Goal: Check status: Check status

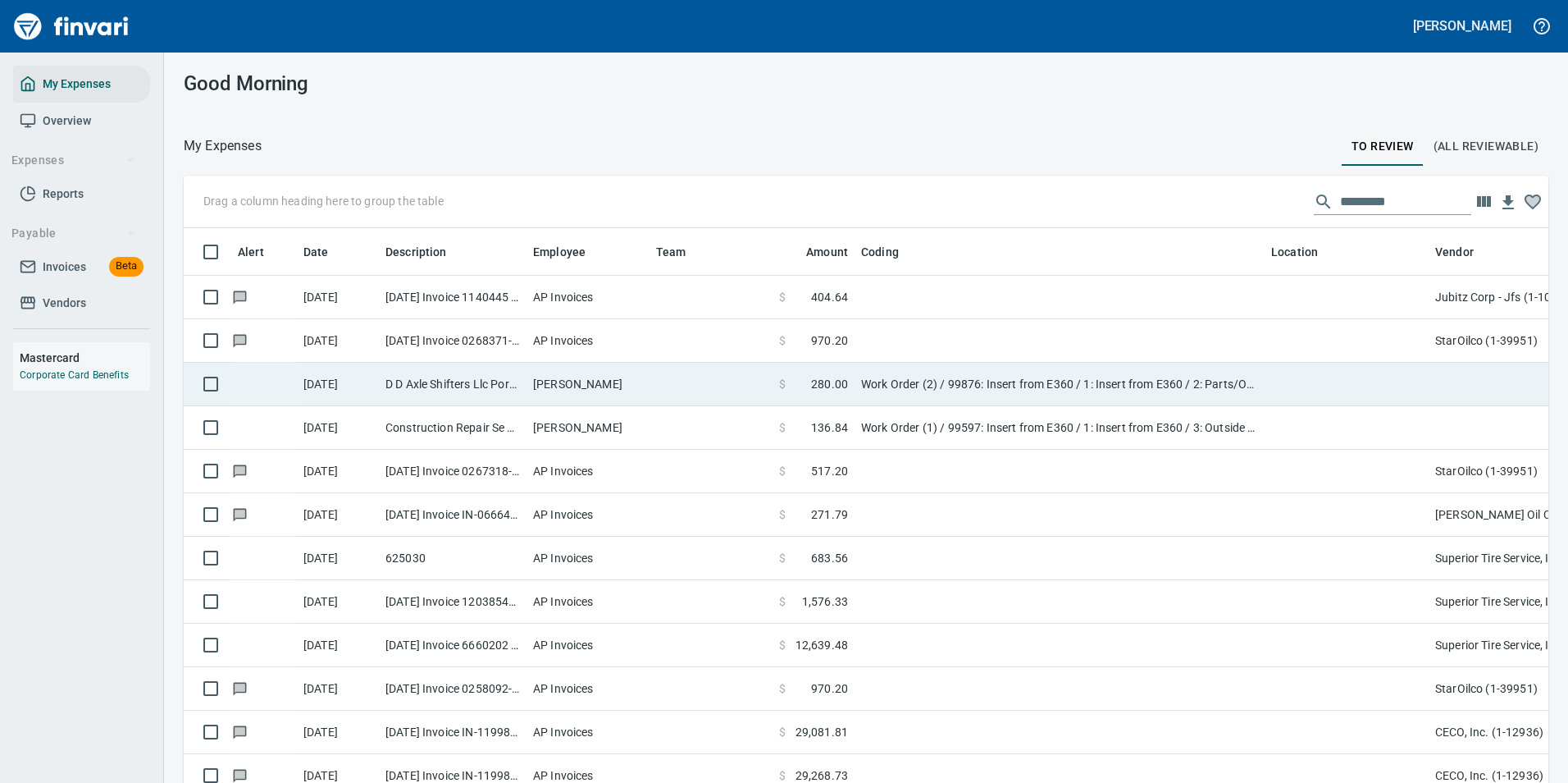
scroll to position [578, 1328]
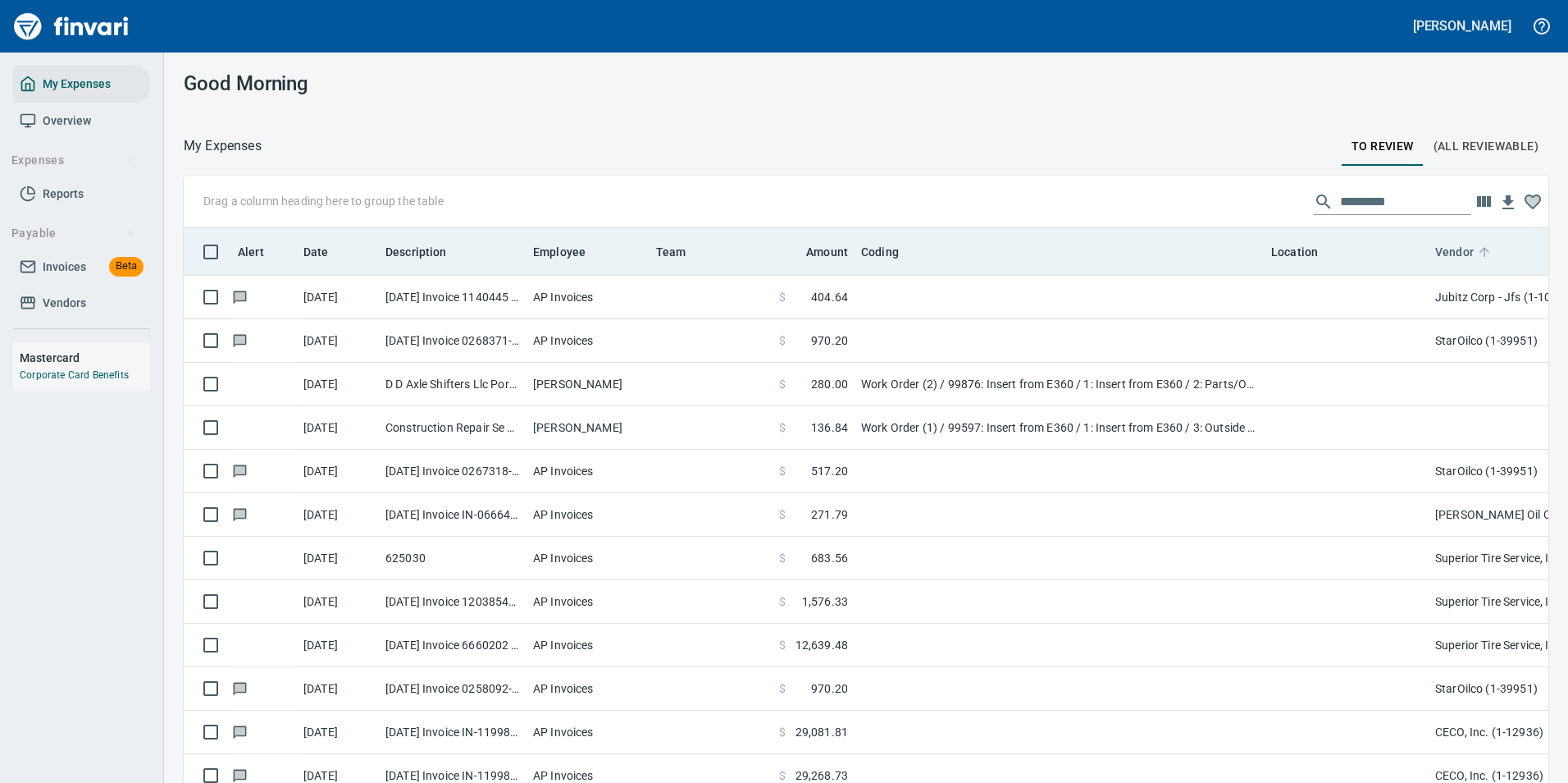
scroll to position [2, 2]
click at [1486, 251] on icon at bounding box center [1484, 252] width 15 height 15
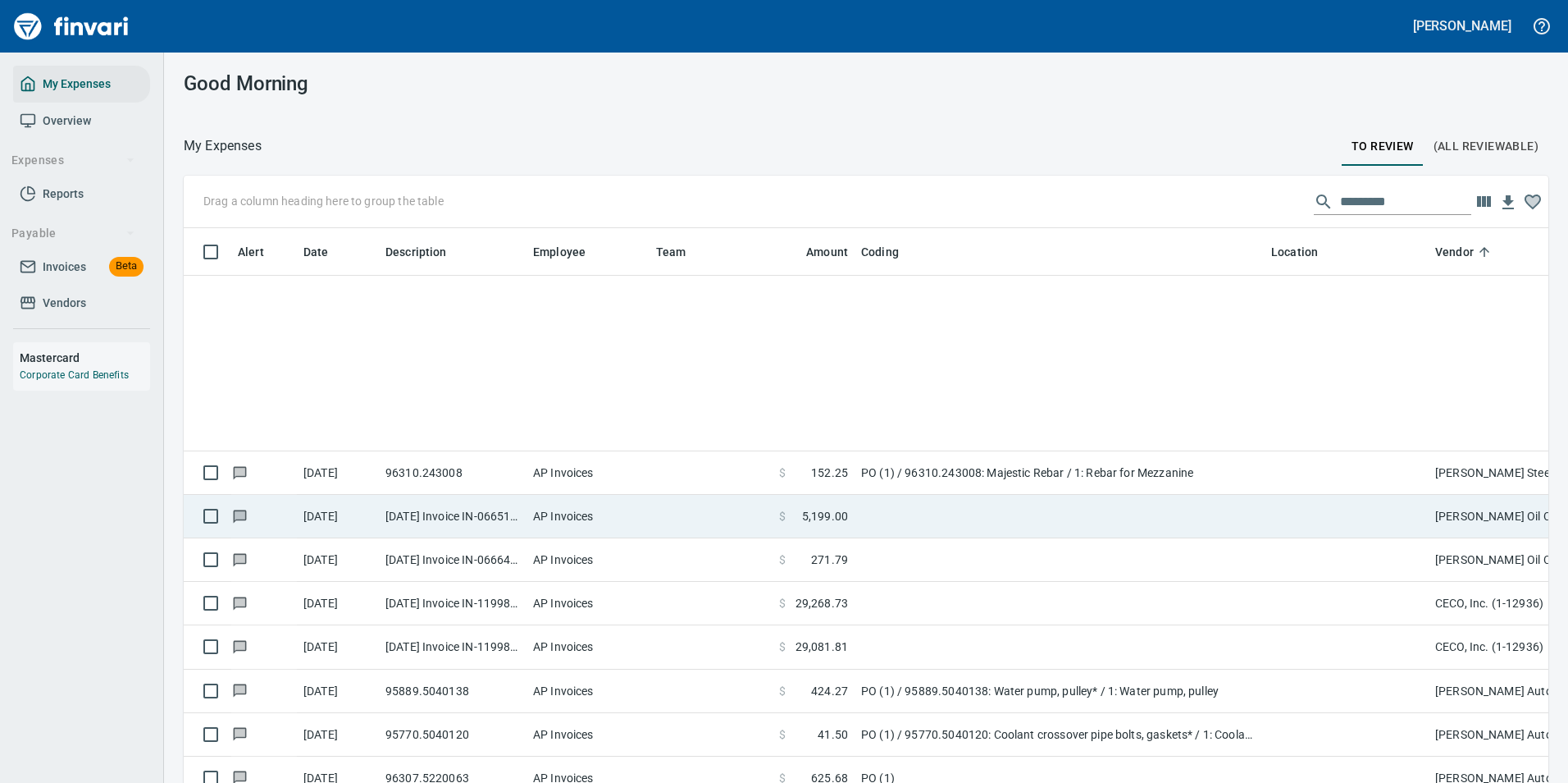
scroll to position [0, 0]
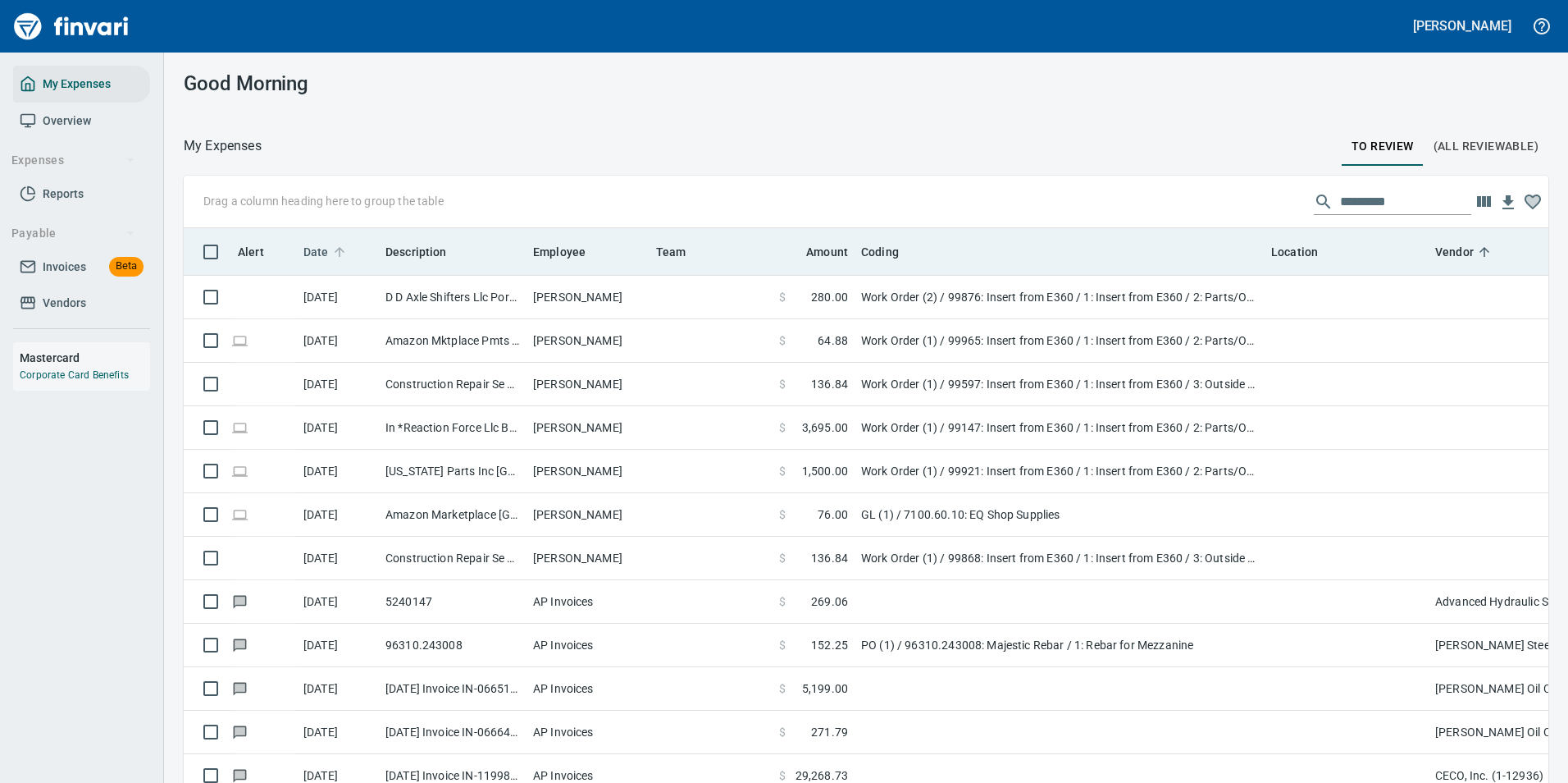
click at [338, 255] on icon at bounding box center [339, 252] width 9 height 10
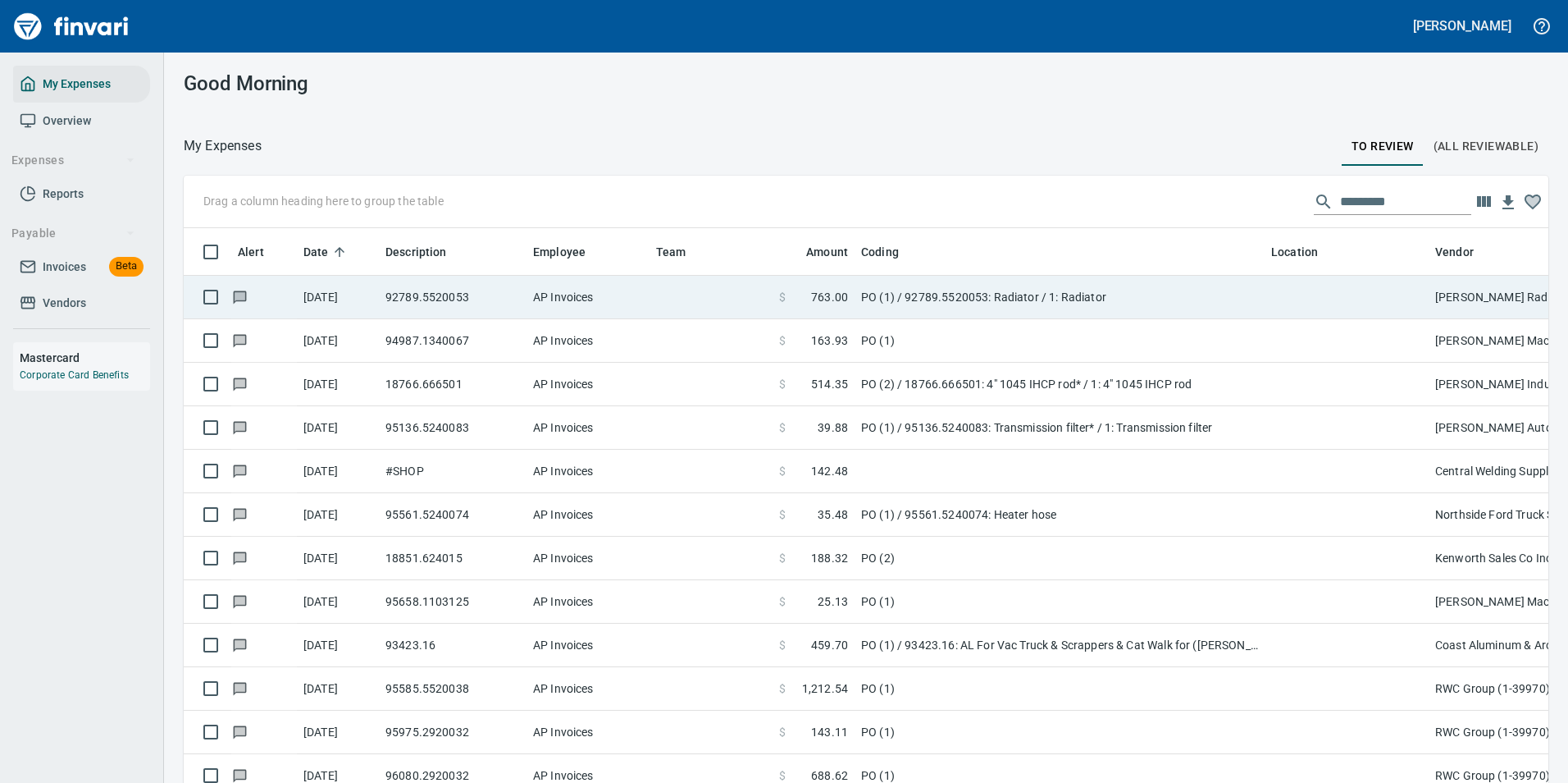
click at [1014, 299] on td "PO (1) / 92789.5520053: Radiator / 1: Radiator" at bounding box center [1060, 297] width 410 height 44
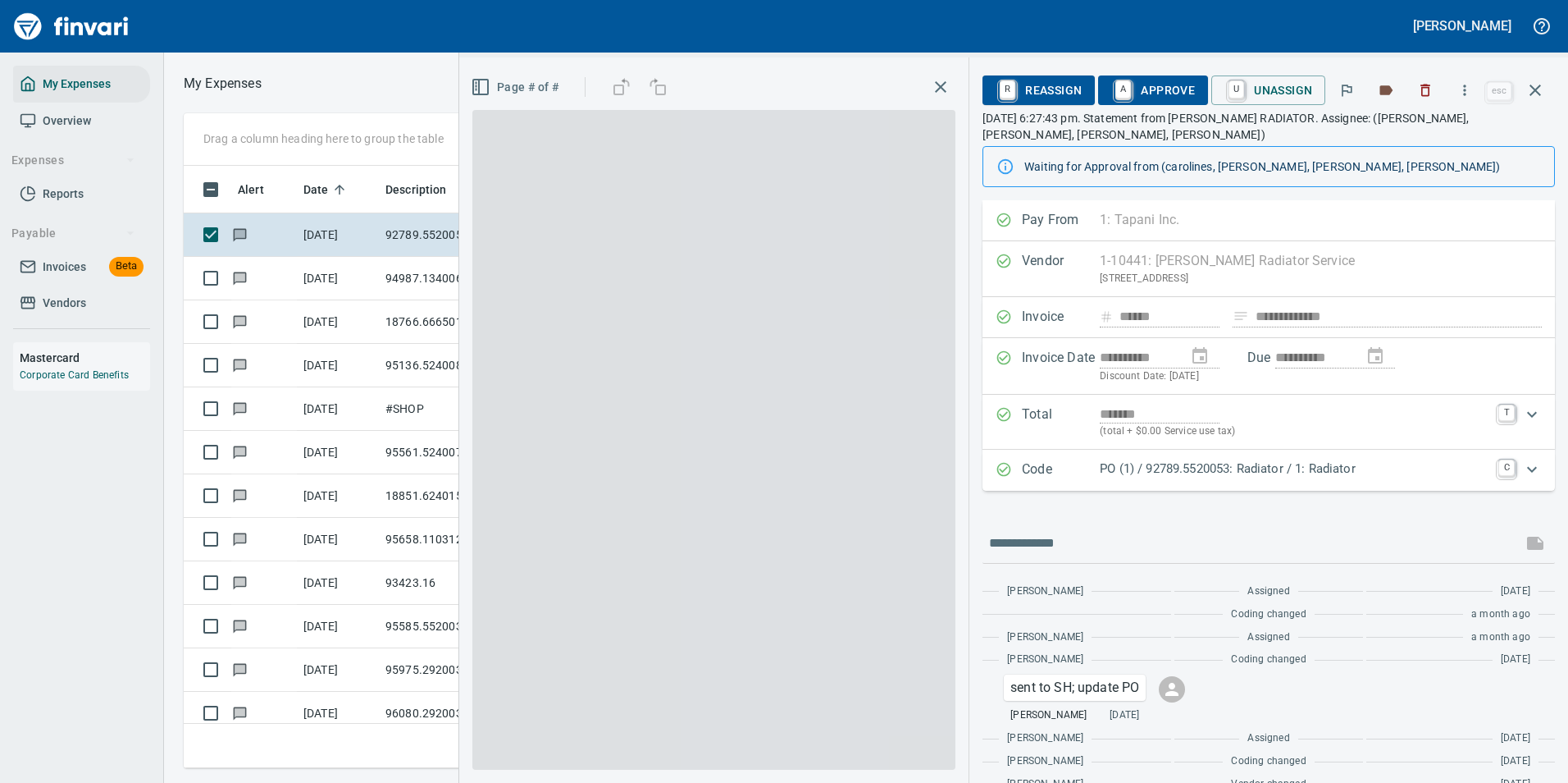
scroll to position [578, 930]
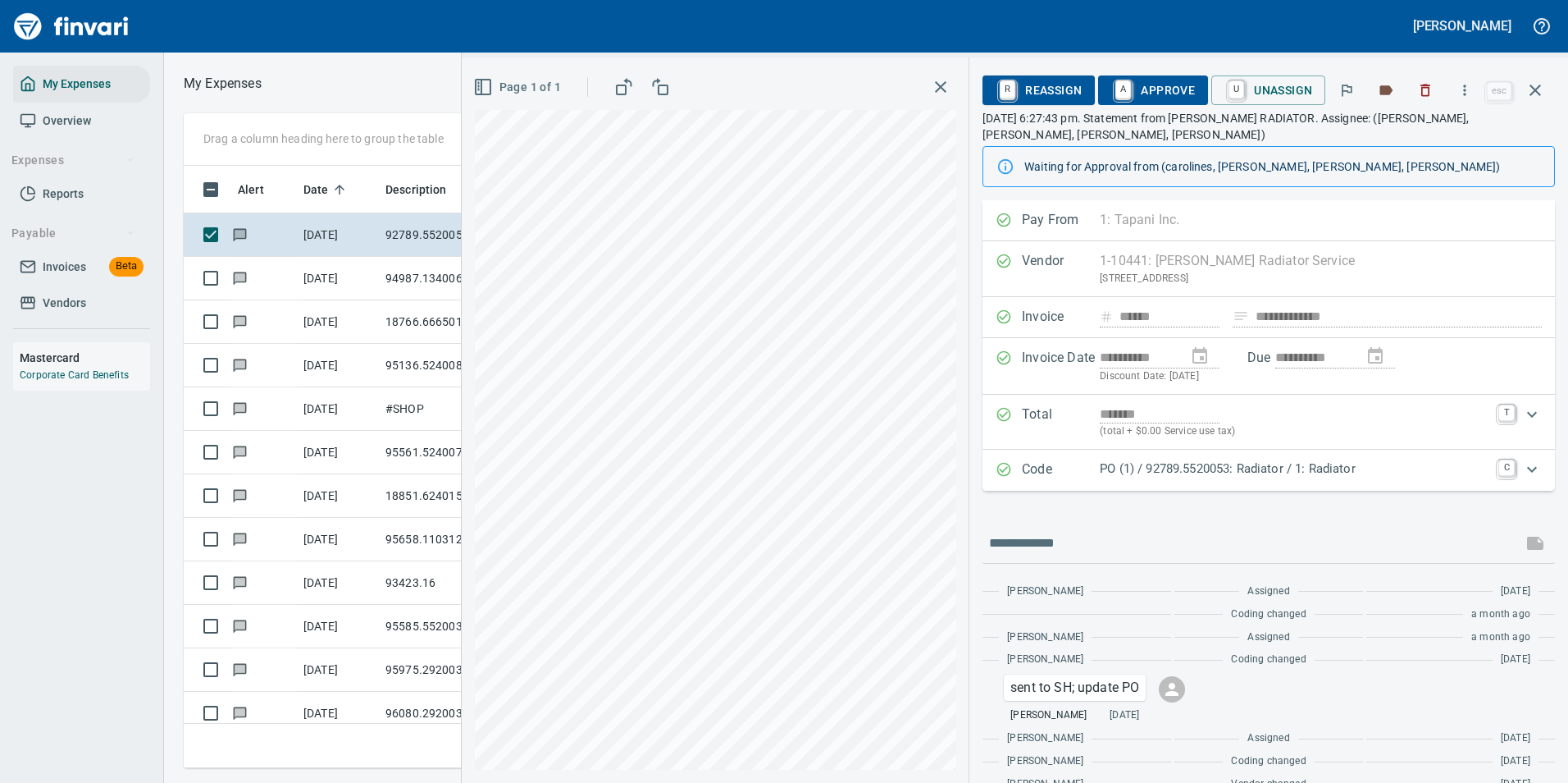
click at [1300, 461] on p "PO (1) / 92789.5520053: Radiator / 1: Radiator" at bounding box center [1294, 469] width 388 height 19
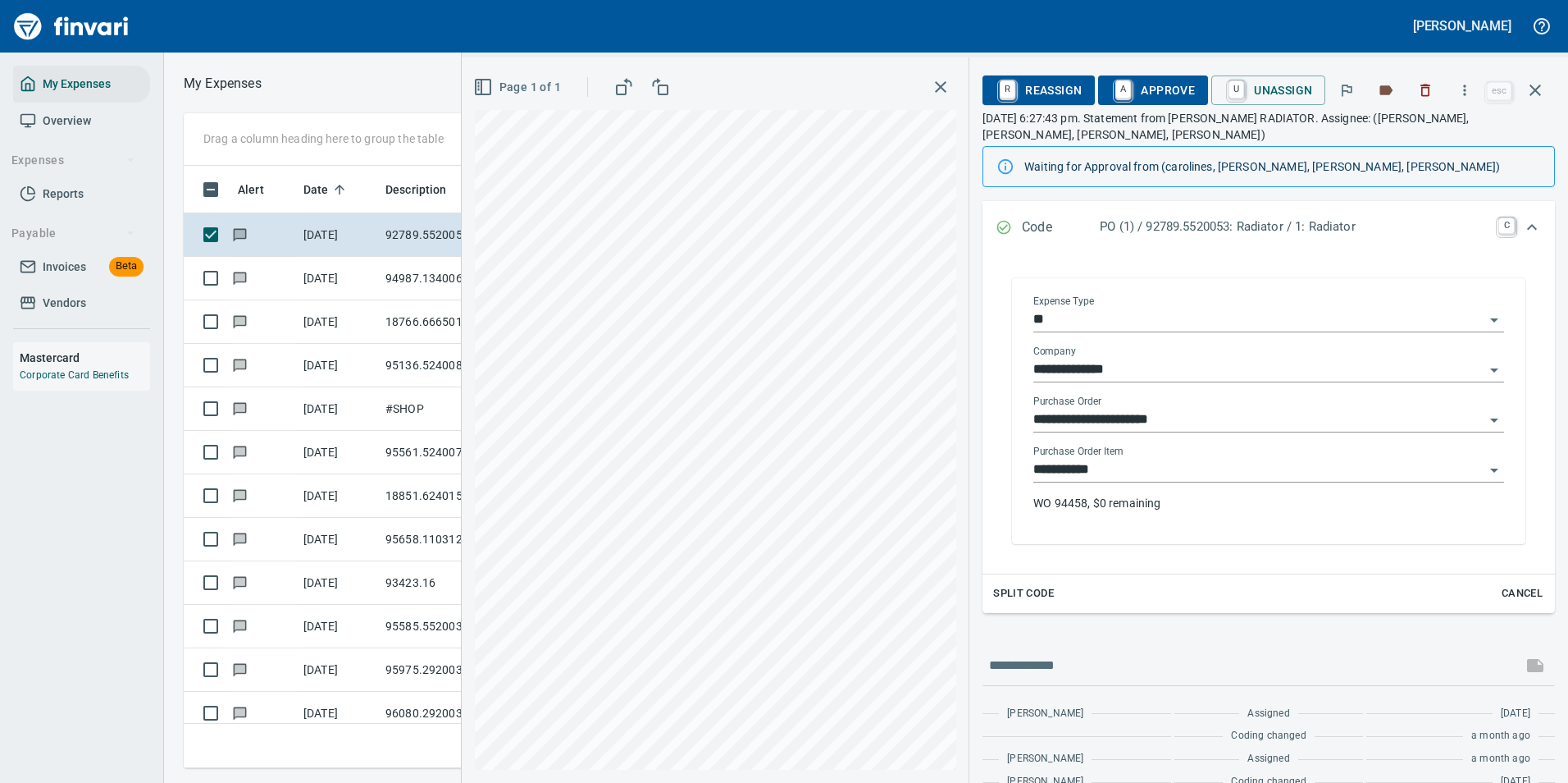
scroll to position [420, 0]
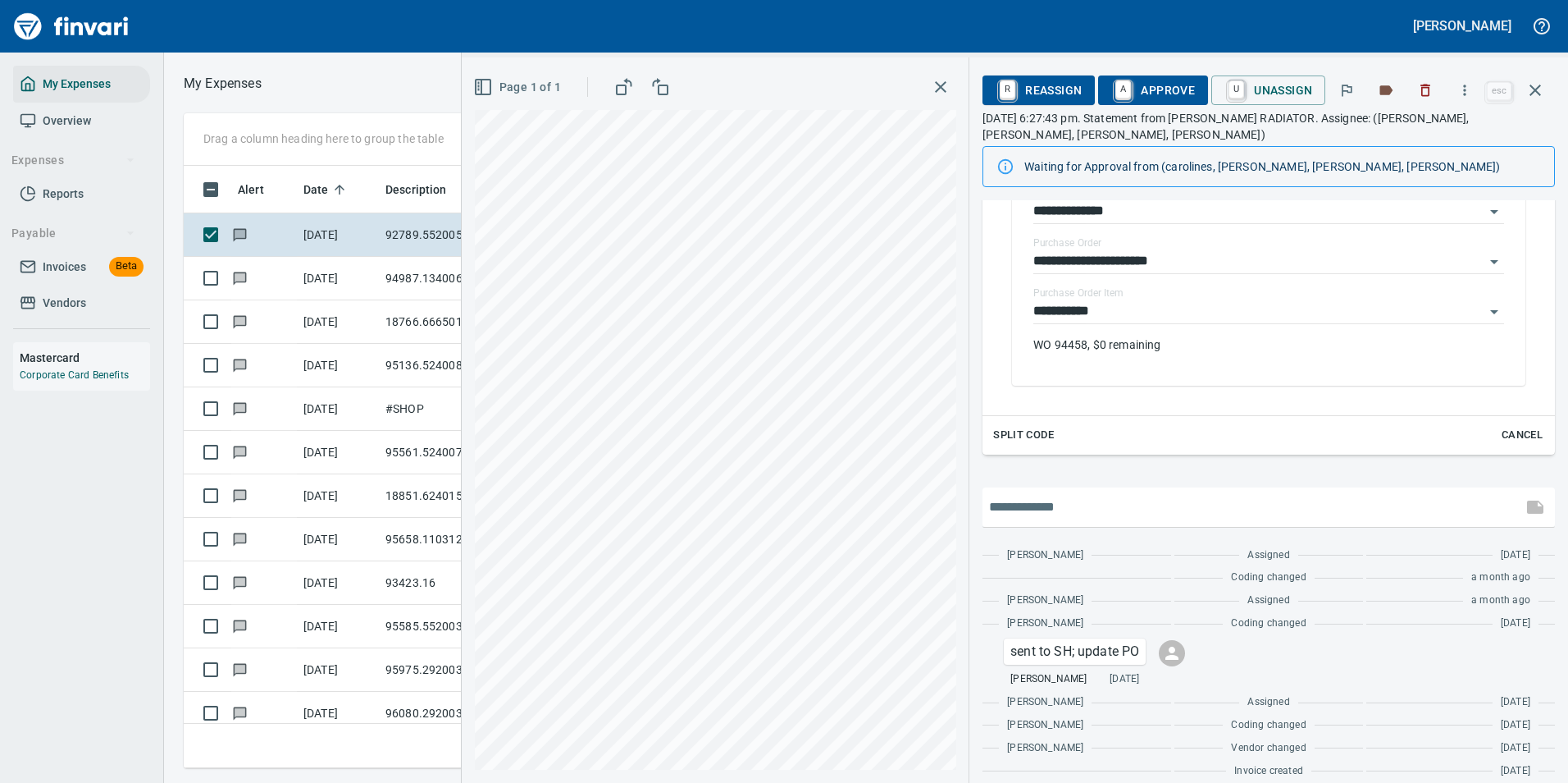
click at [1079, 494] on input "text" at bounding box center [1253, 507] width 526 height 27
type input "**********"
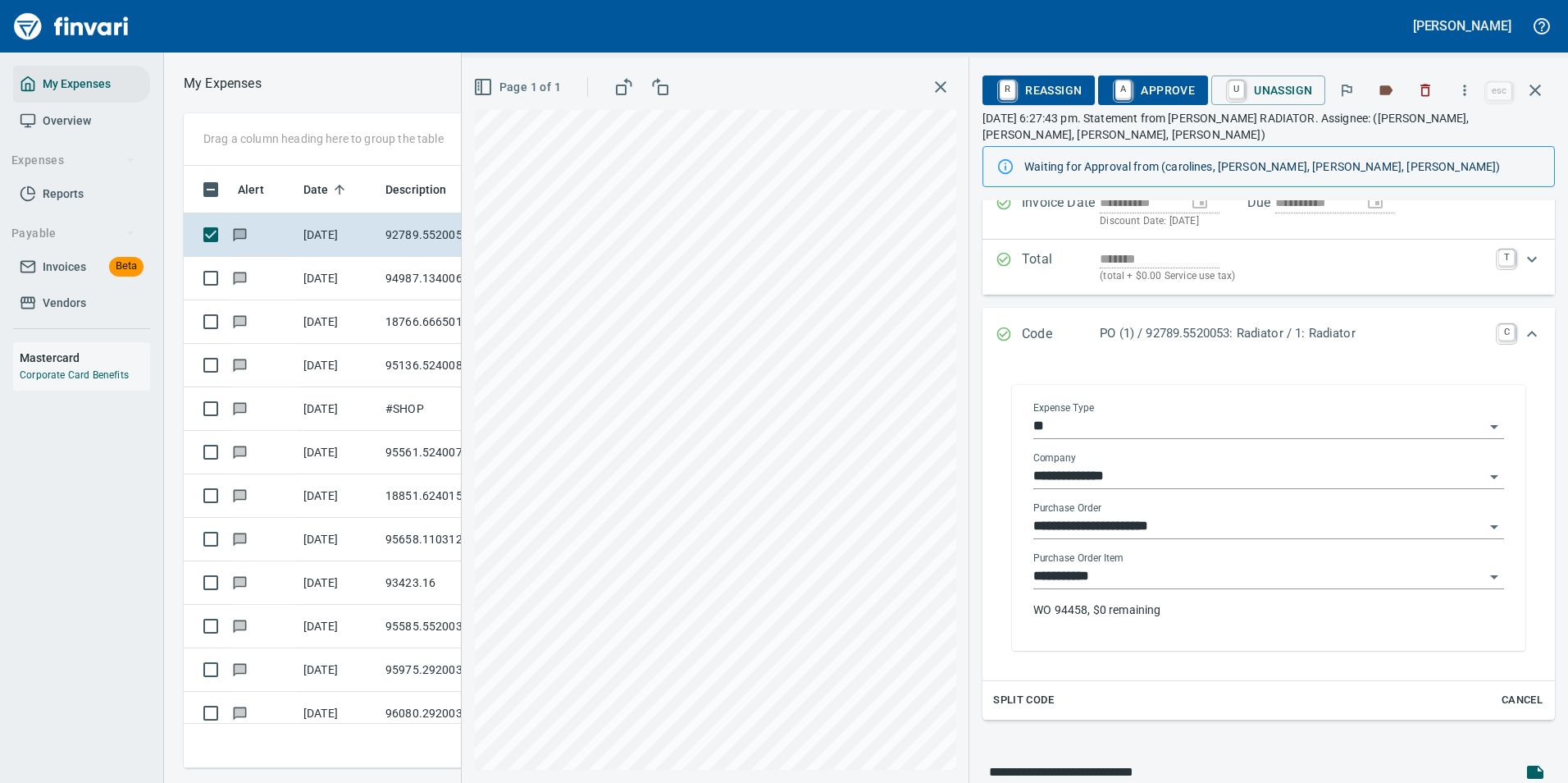
scroll to position [411, 0]
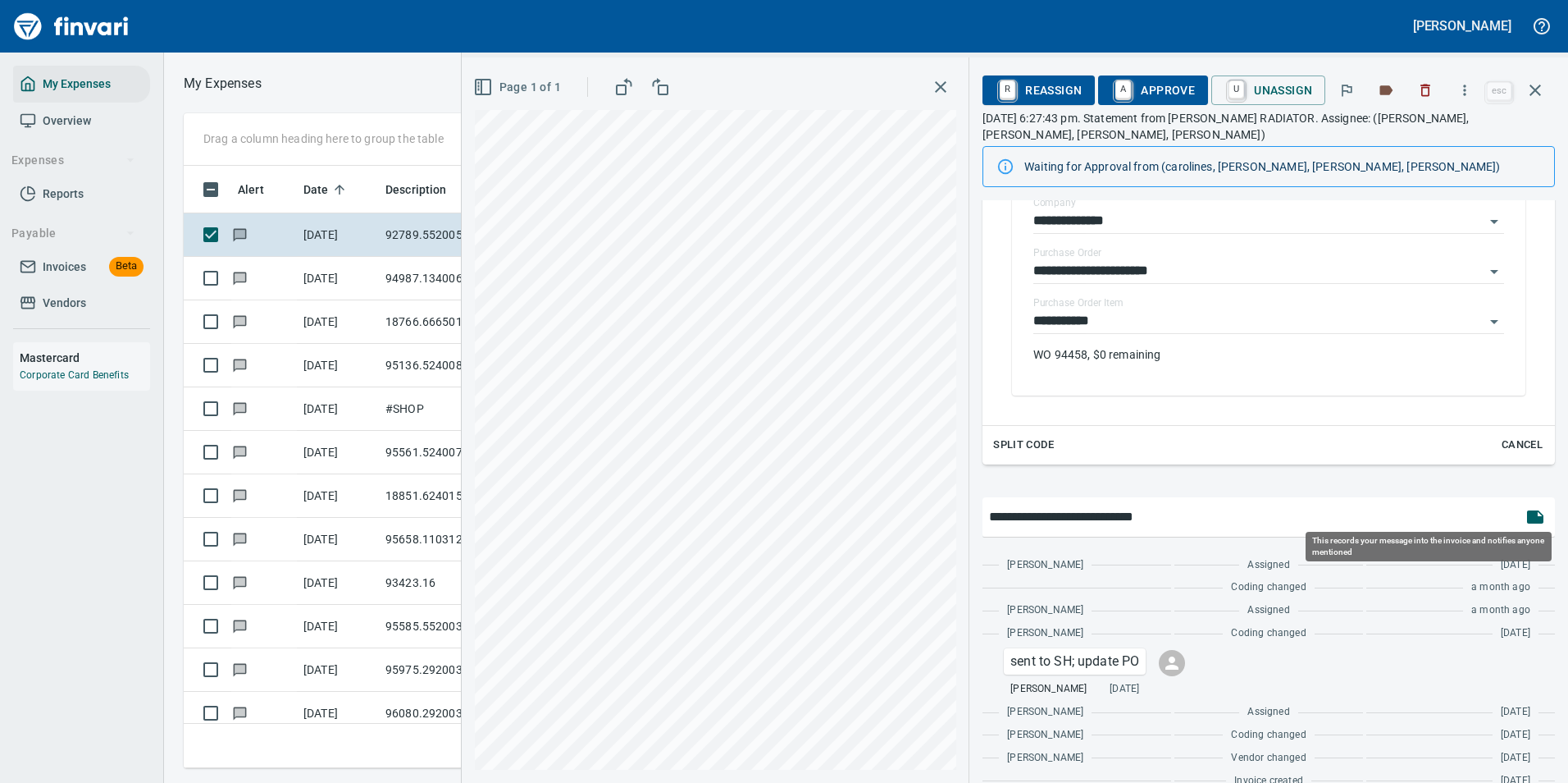
drag, startPoint x: 1532, startPoint y: 503, endPoint x: 1269, endPoint y: 504, distance: 263.0
click at [1532, 507] on icon "button" at bounding box center [1535, 517] width 20 height 20
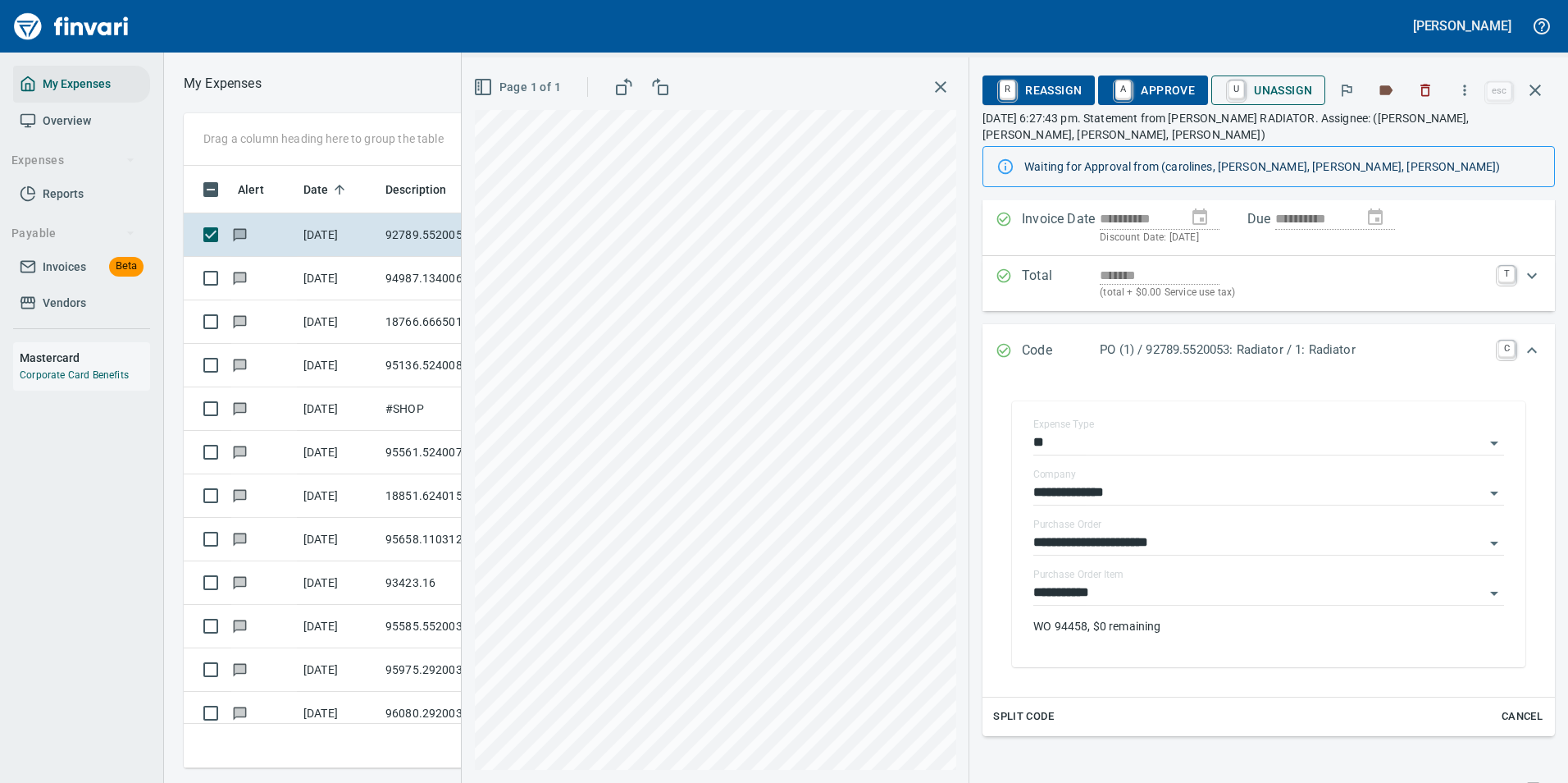
scroll to position [0, 0]
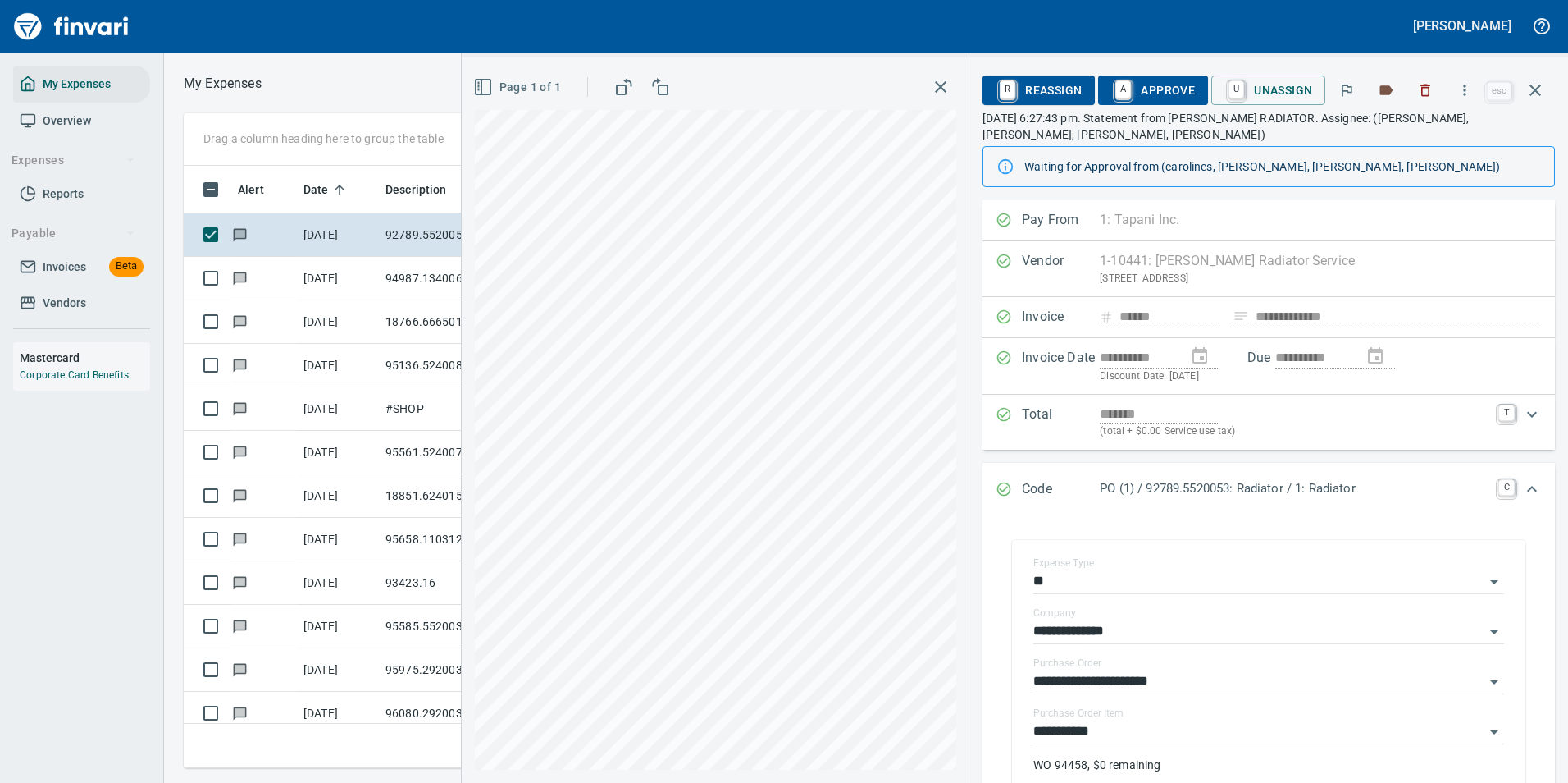
click at [1255, 86] on span "U Unassign" at bounding box center [1268, 89] width 87 height 28
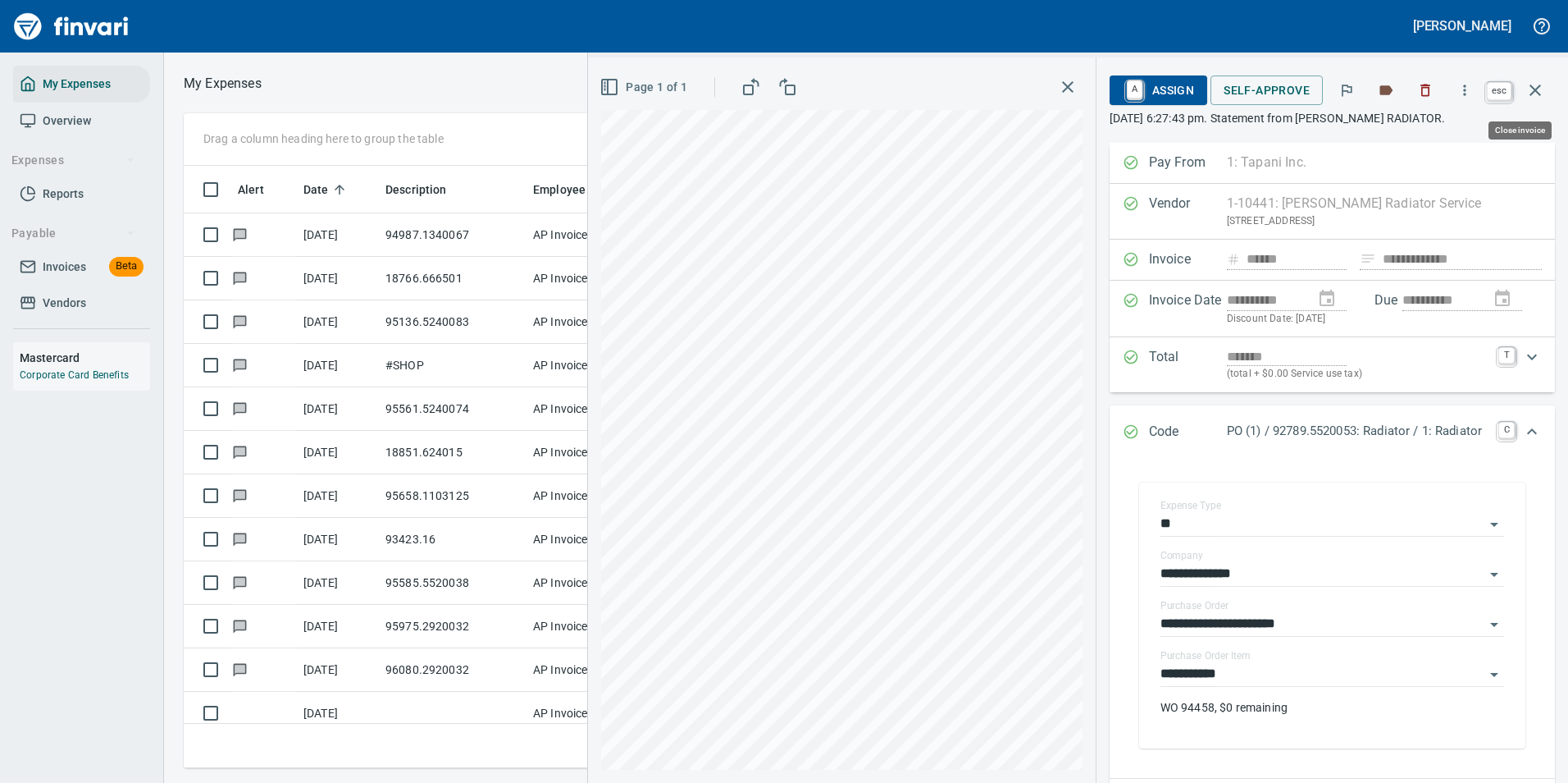
click at [1537, 88] on icon "button" at bounding box center [1536, 90] width 11 height 11
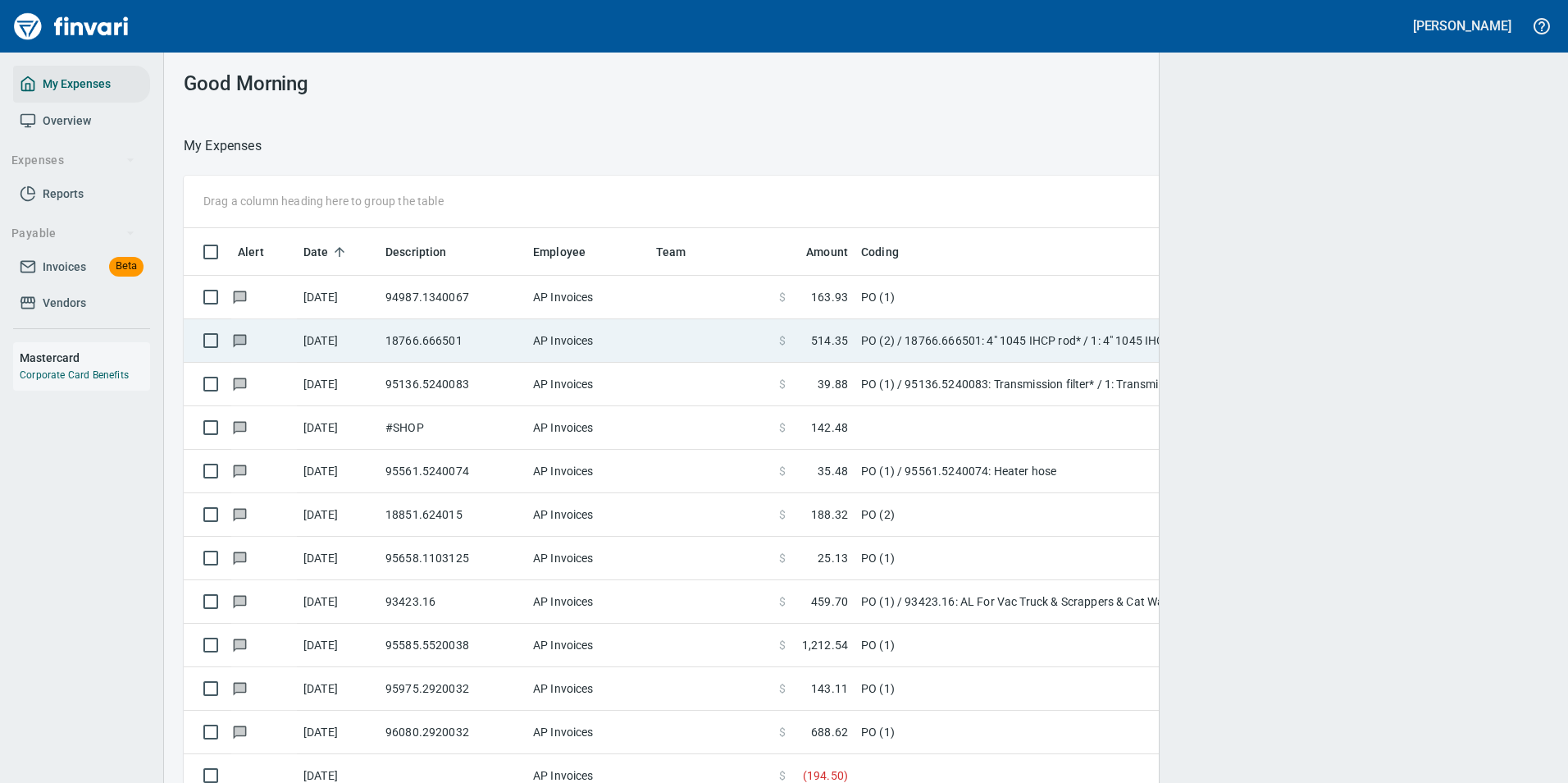
scroll to position [578, 1326]
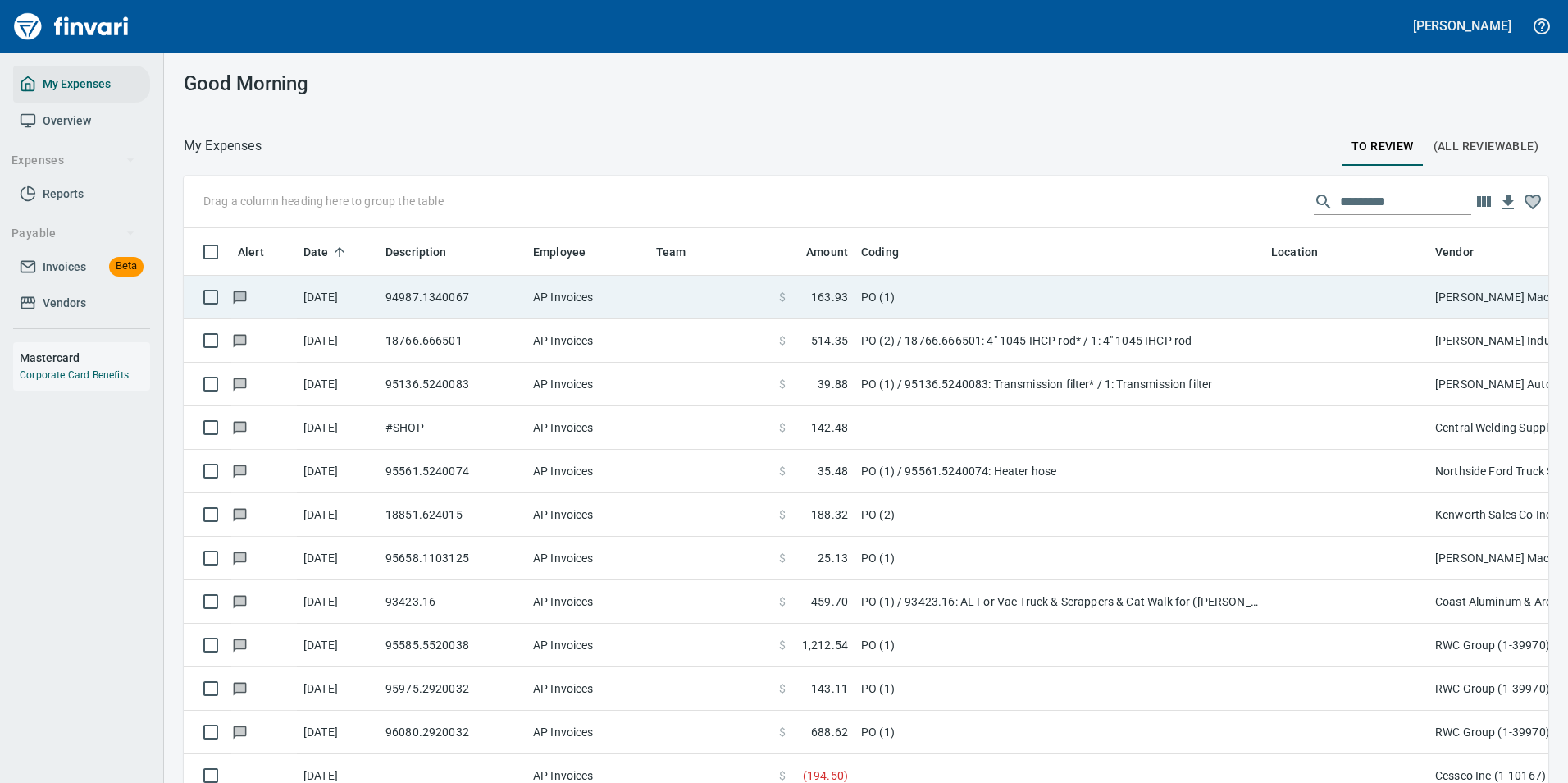
click at [840, 296] on span "163.93" at bounding box center [829, 296] width 37 height 16
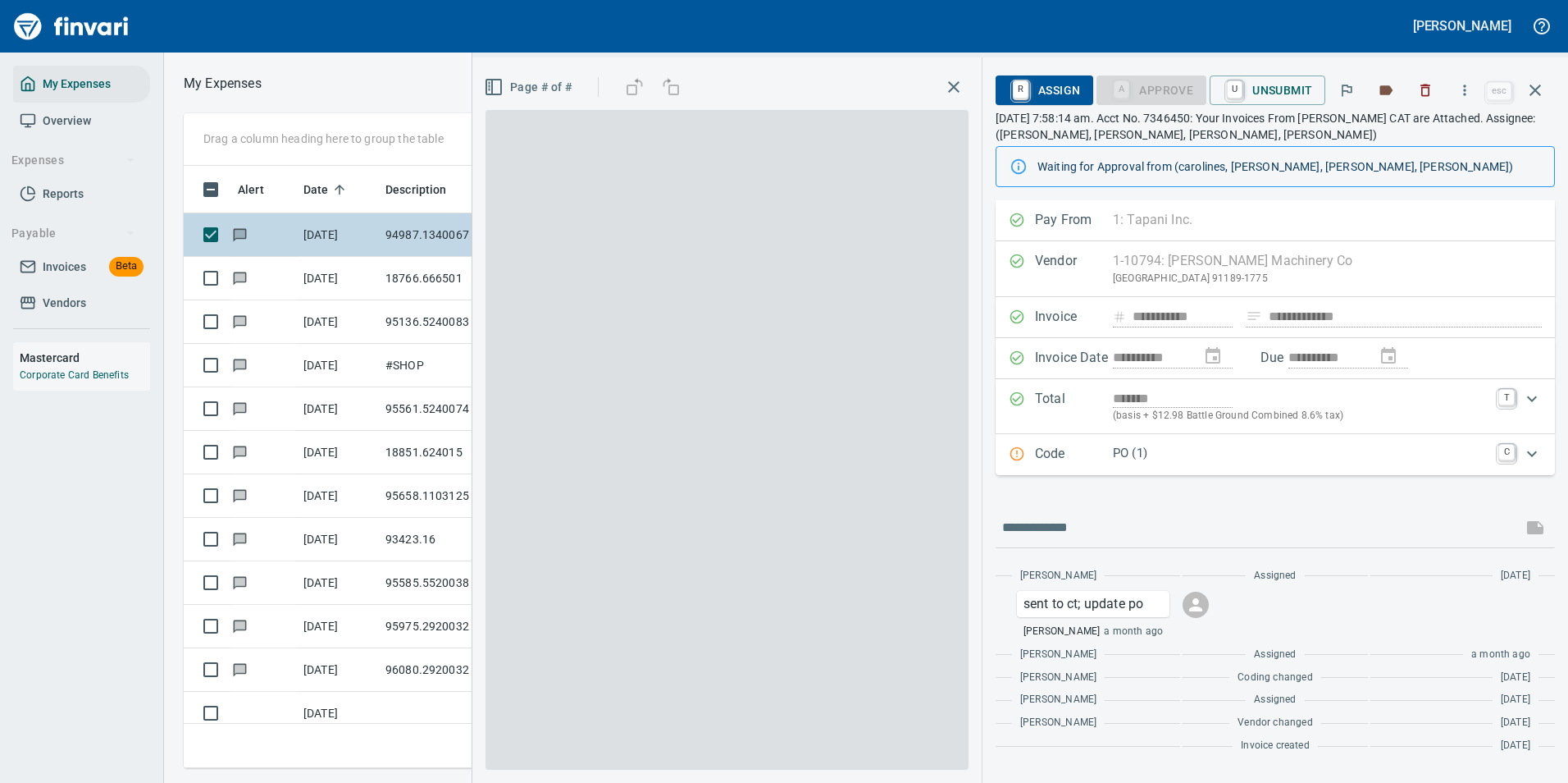
scroll to position [578, 930]
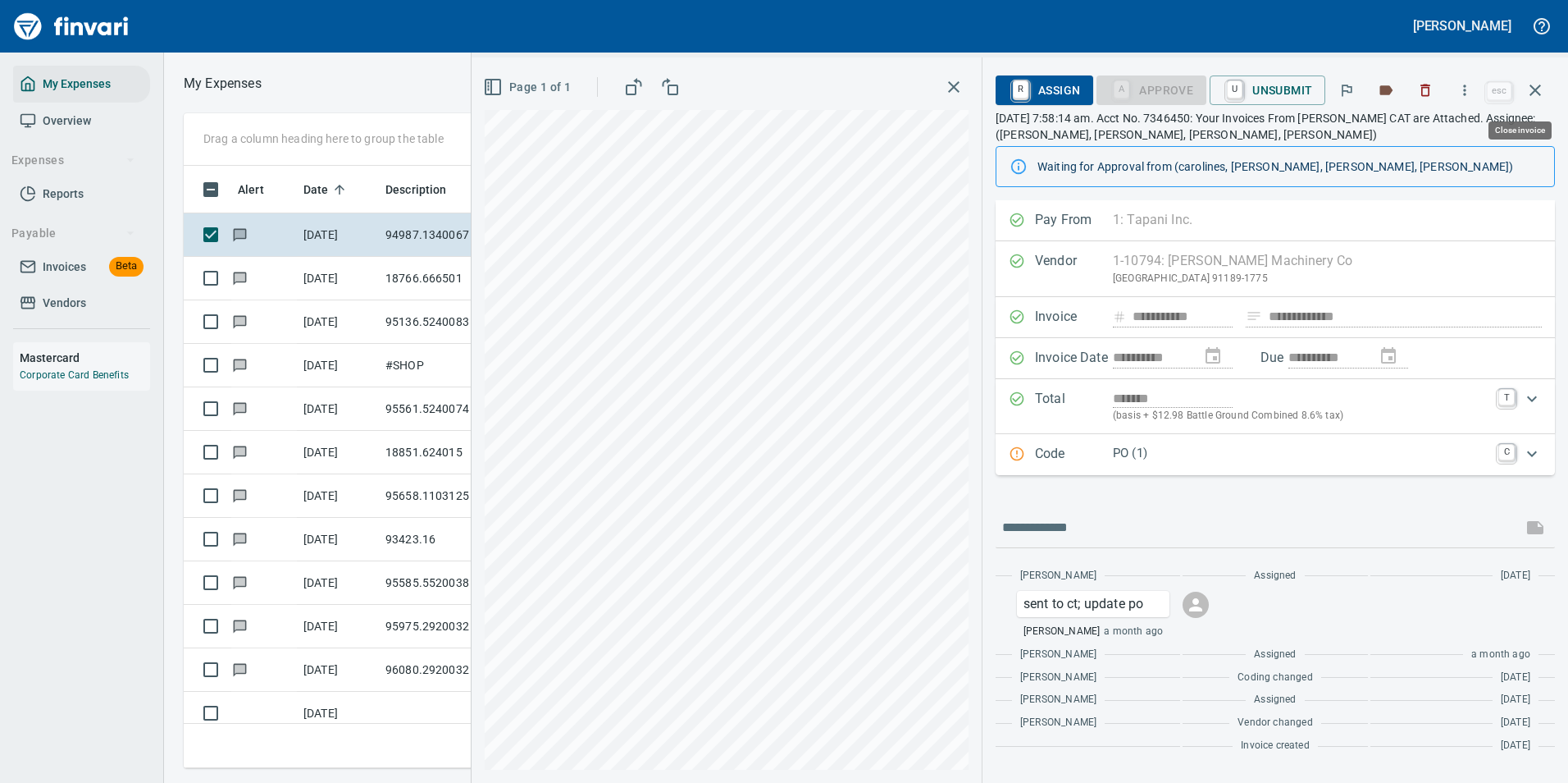
click at [1545, 79] on button "button" at bounding box center [1535, 89] width 39 height 39
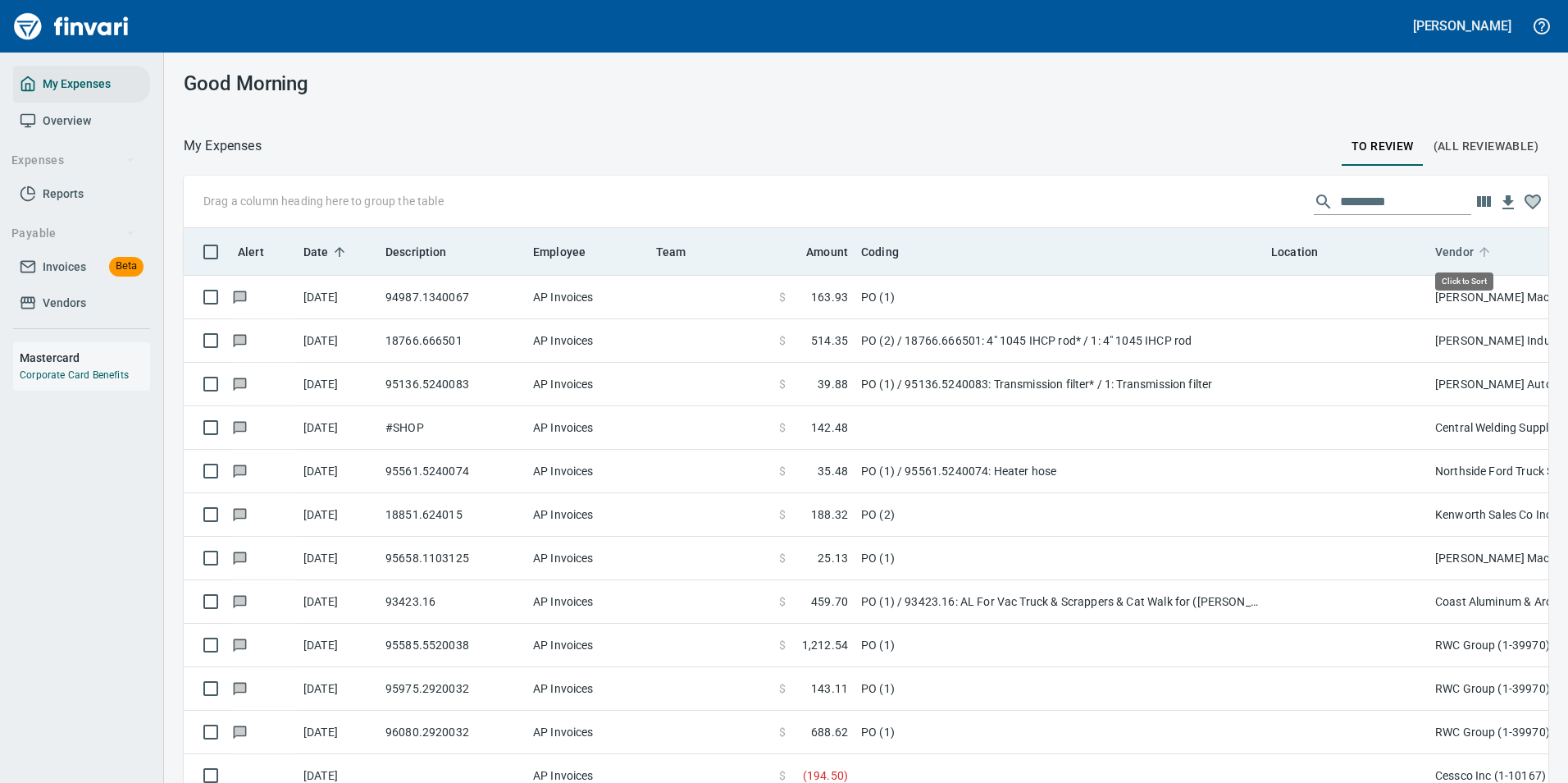
click at [1482, 256] on icon at bounding box center [1484, 252] width 15 height 15
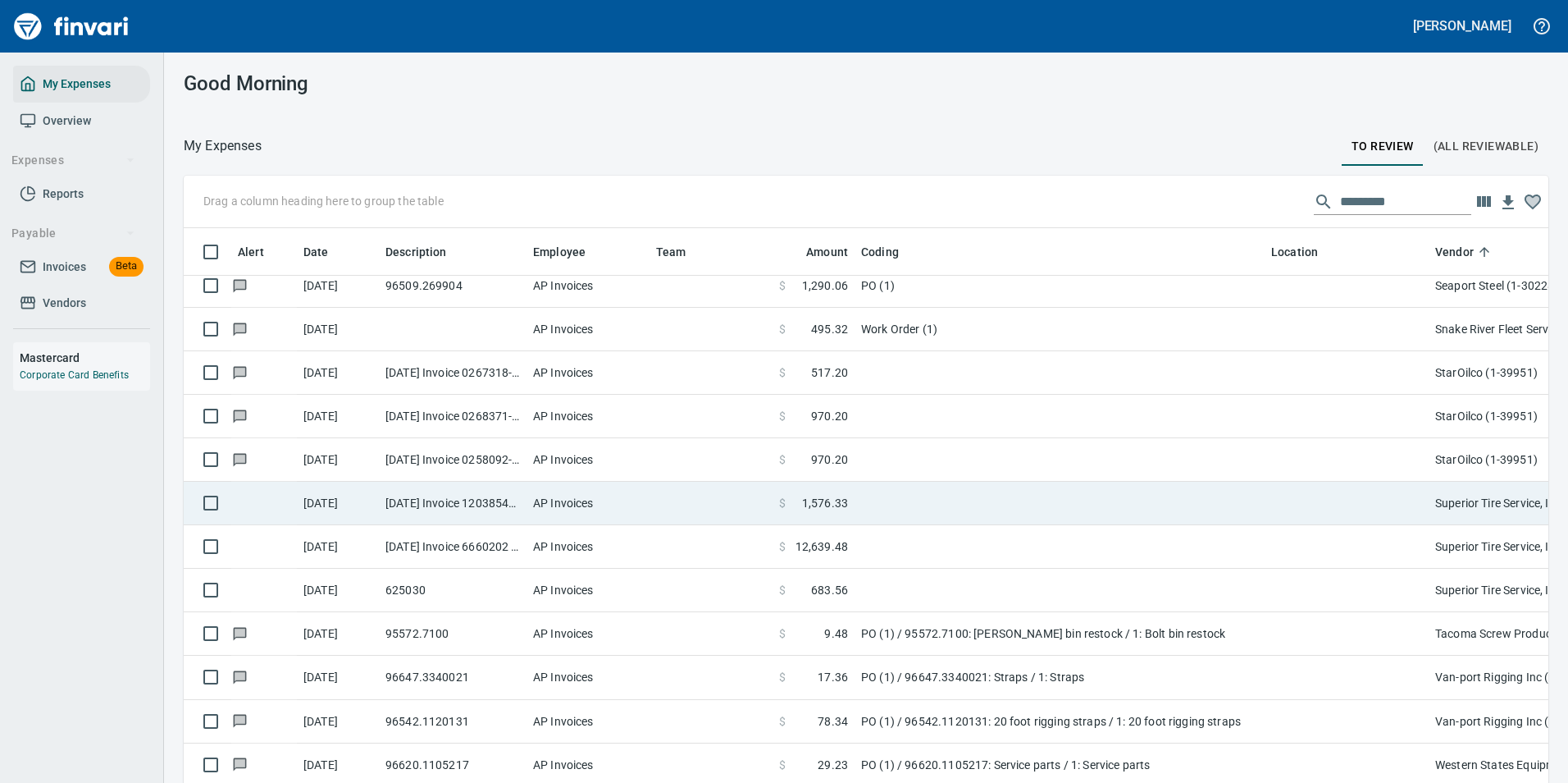
scroll to position [2954, 0]
